Goal: Transaction & Acquisition: Purchase product/service

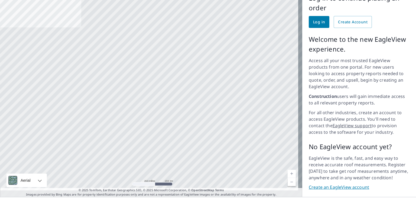
scroll to position [60, 0]
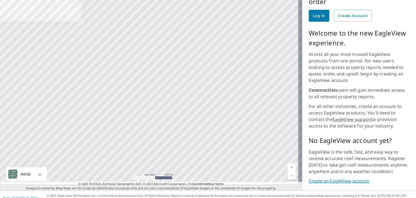
click at [347, 178] on link "Create an EagleView account" at bounding box center [359, 181] width 101 height 6
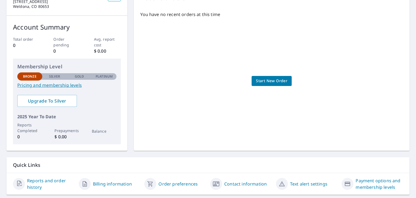
scroll to position [29, 0]
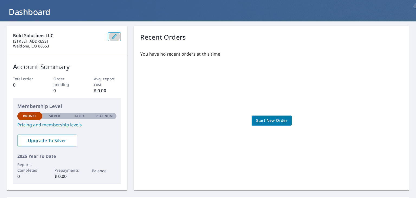
click at [109, 37] on button "button" at bounding box center [114, 36] width 13 height 9
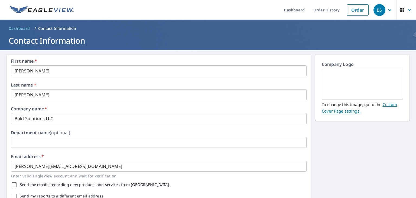
click at [379, 7] on div "BS" at bounding box center [380, 10] width 12 height 12
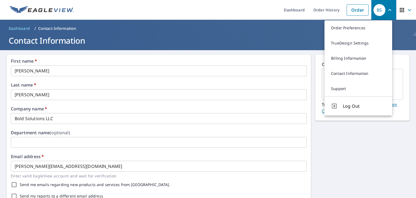
click at [243, 11] on ul "Dashboard Order History Order" at bounding box center [224, 10] width 295 height 20
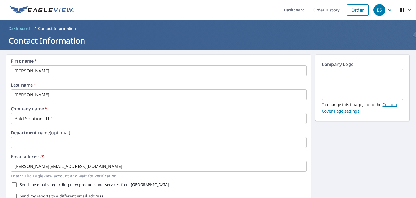
scroll to position [183, 0]
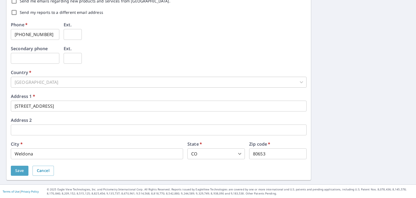
click at [12, 172] on button "Save" at bounding box center [20, 171] width 18 height 10
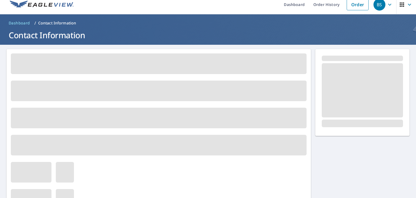
scroll to position [0, 0]
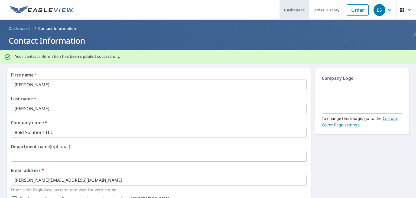
click at [298, 9] on link "Dashboard" at bounding box center [295, 10] width 30 height 20
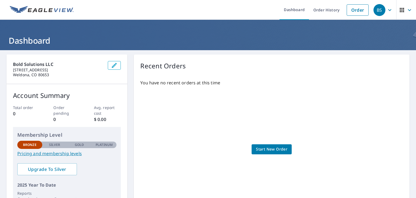
click at [66, 154] on link "Pricing and membership levels" at bounding box center [66, 153] width 99 height 7
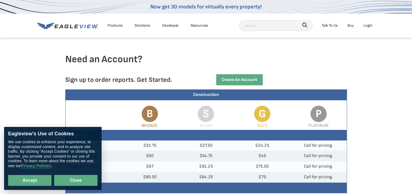
click at [72, 180] on button "Close" at bounding box center [75, 180] width 43 height 11
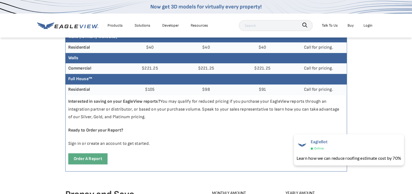
scroll to position [244, 0]
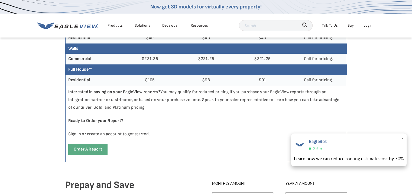
click at [315, 142] on span "EagleBot" at bounding box center [318, 140] width 18 height 5
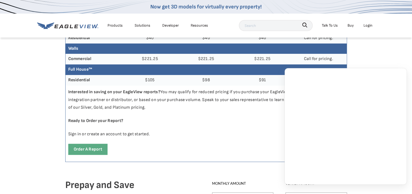
click at [254, 145] on div "Order a report" at bounding box center [206, 151] width 281 height 21
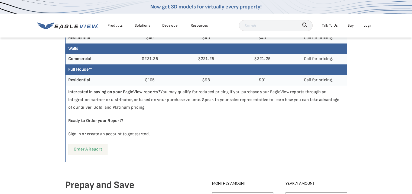
click at [89, 147] on link "Order a report" at bounding box center [87, 148] width 39 height 11
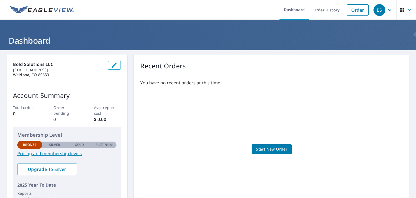
click at [271, 148] on span "Start New Order" at bounding box center [271, 149] width 31 height 7
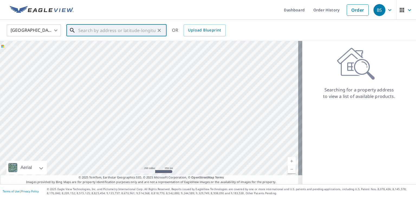
click at [103, 29] on input "text" at bounding box center [116, 30] width 77 height 15
paste input "[STREET_ADDRESS]"
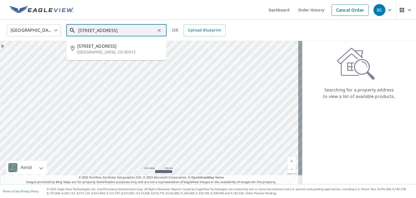
type input "[STREET_ADDRESS]"
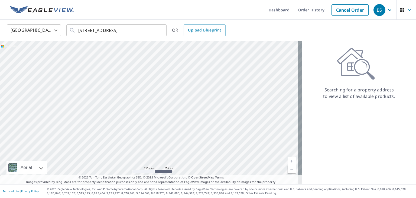
scroll to position [0, 0]
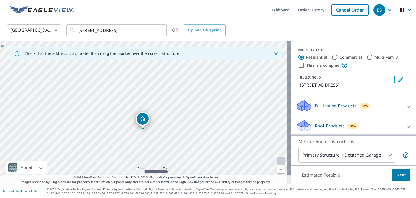
drag, startPoint x: 155, startPoint y: 142, endPoint x: 154, endPoint y: 109, distance: 33.6
click at [154, 109] on div "[STREET_ADDRESS]" at bounding box center [146, 112] width 292 height 143
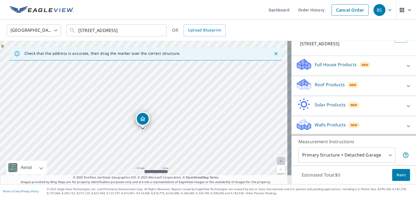
scroll to position [42, 0]
click at [407, 85] on icon at bounding box center [408, 85] width 3 height 2
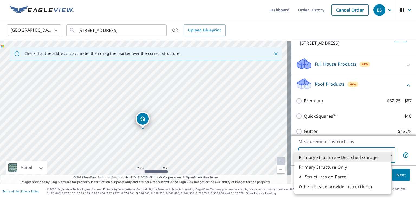
click at [386, 155] on body "BS BS Dashboard Order History Cancel Order BS United States US ​ 3728 S Mission…" at bounding box center [208, 99] width 416 height 198
click at [372, 170] on li "Primary Structure Only" at bounding box center [343, 167] width 97 height 10
type input "2"
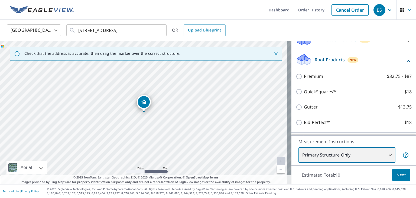
scroll to position [76, 0]
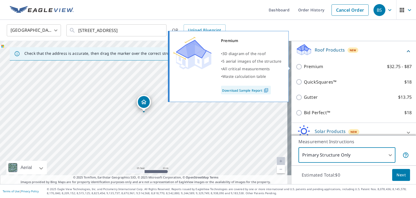
click at [297, 67] on input "Premium $32.75 - $87" at bounding box center [300, 66] width 8 height 7
checkbox input "true"
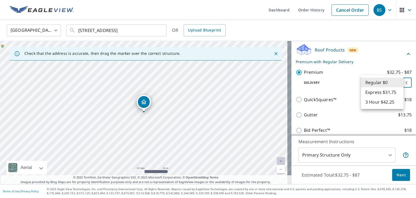
click at [399, 83] on body "BS BS Dashboard Order History Cancel Order BS United States US ​ 3728 S Mission…" at bounding box center [208, 99] width 416 height 198
click at [394, 85] on li "Regular $0" at bounding box center [382, 83] width 43 height 10
